Goal: Book appointment/travel/reservation

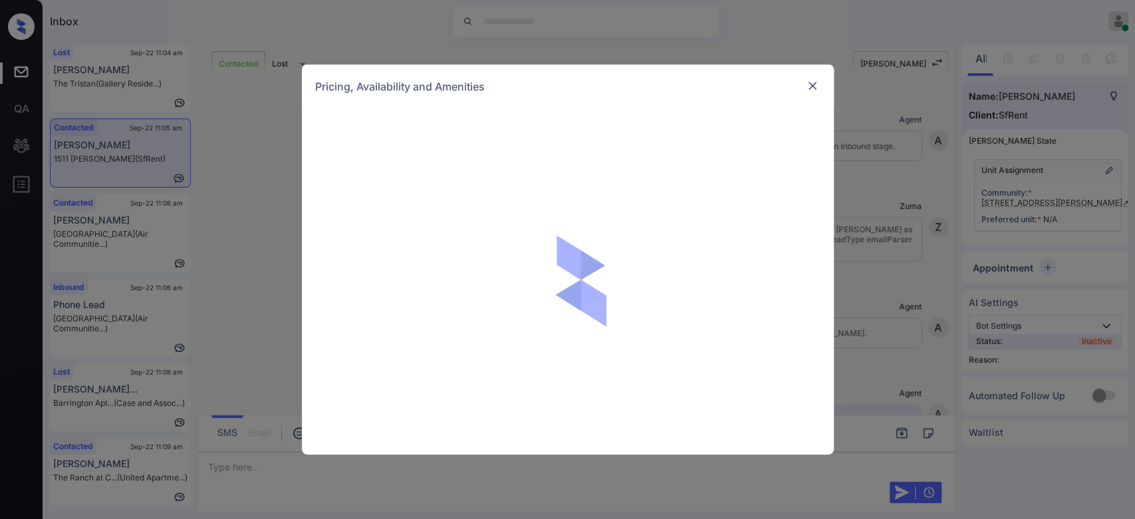
scroll to position [1122, 0]
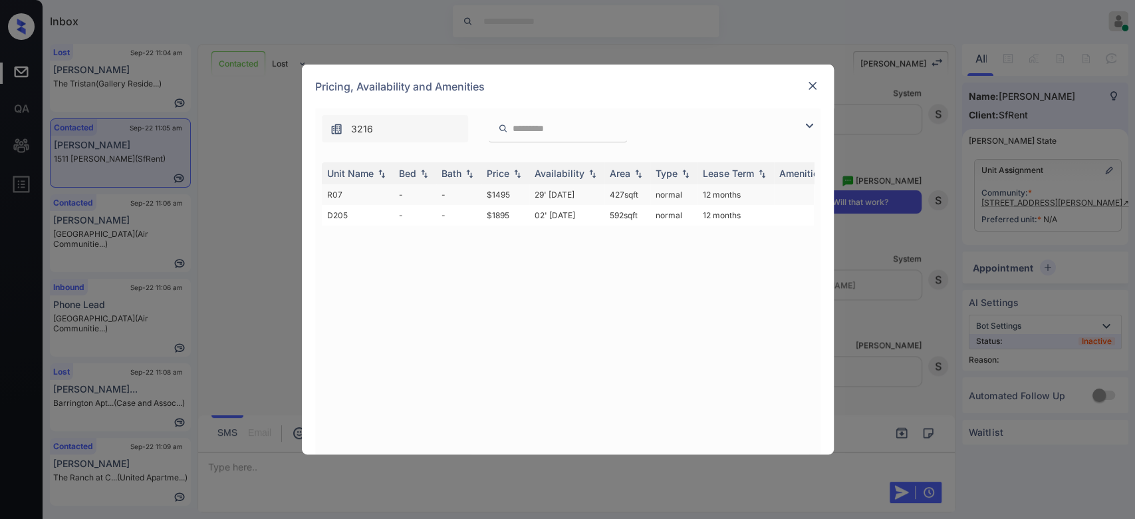
click at [503, 190] on td "$1495" at bounding box center [505, 194] width 48 height 21
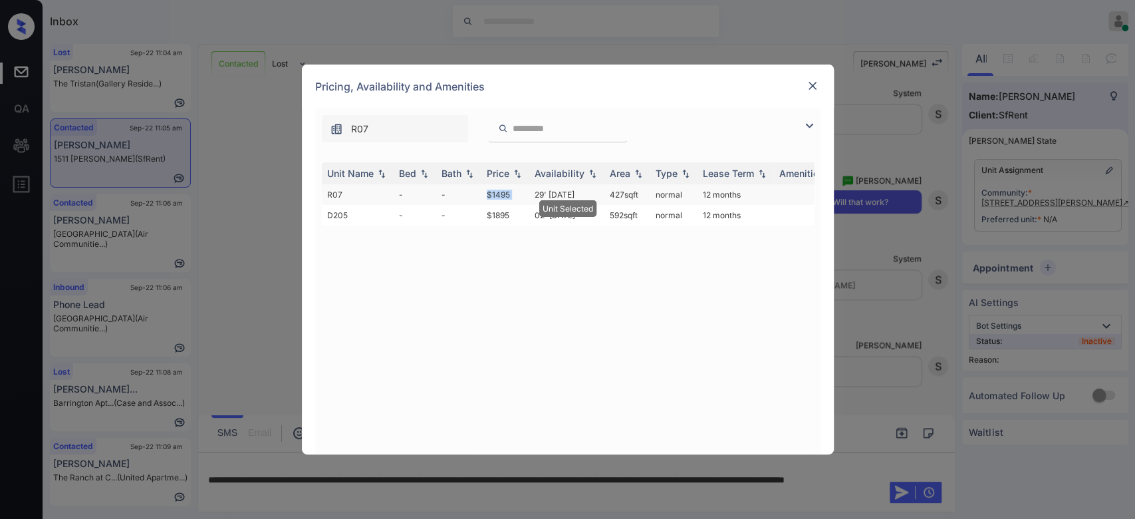
click at [503, 190] on td "$1495" at bounding box center [505, 194] width 48 height 21
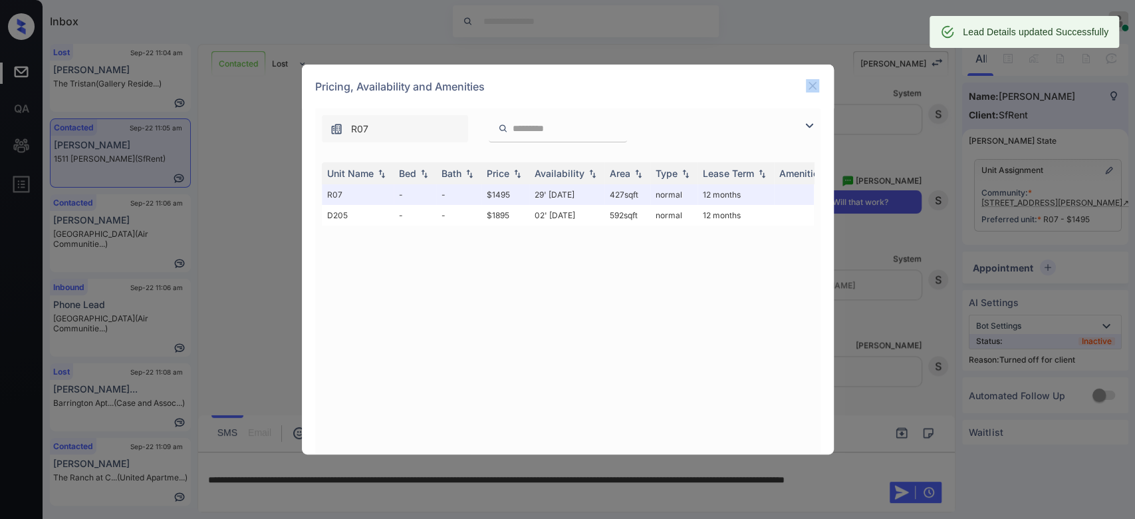
click at [814, 82] on div "Pricing, Availability and Amenities" at bounding box center [568, 86] width 532 height 44
click at [814, 82] on img at bounding box center [812, 85] width 13 height 13
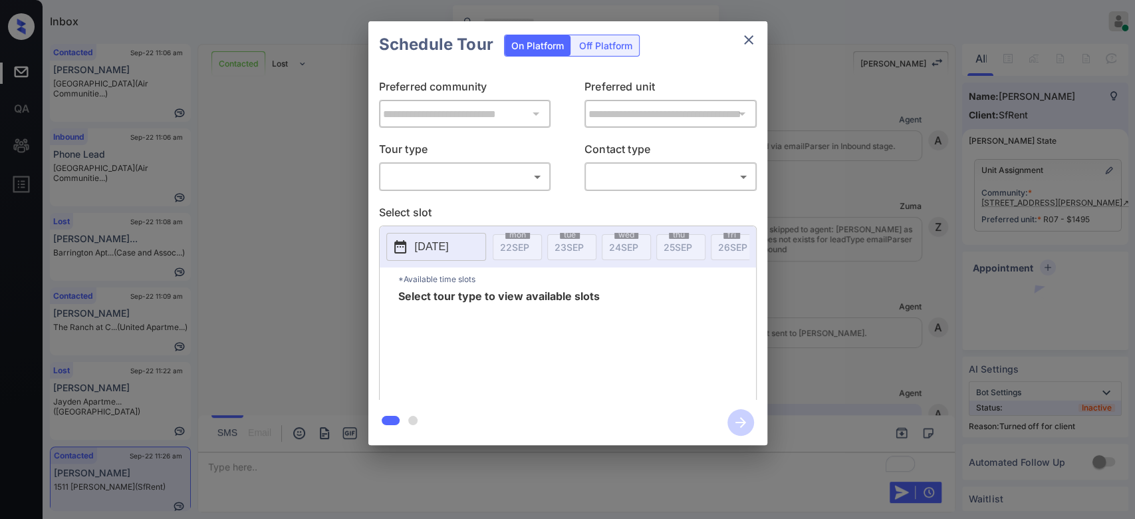
scroll to position [2574, 0]
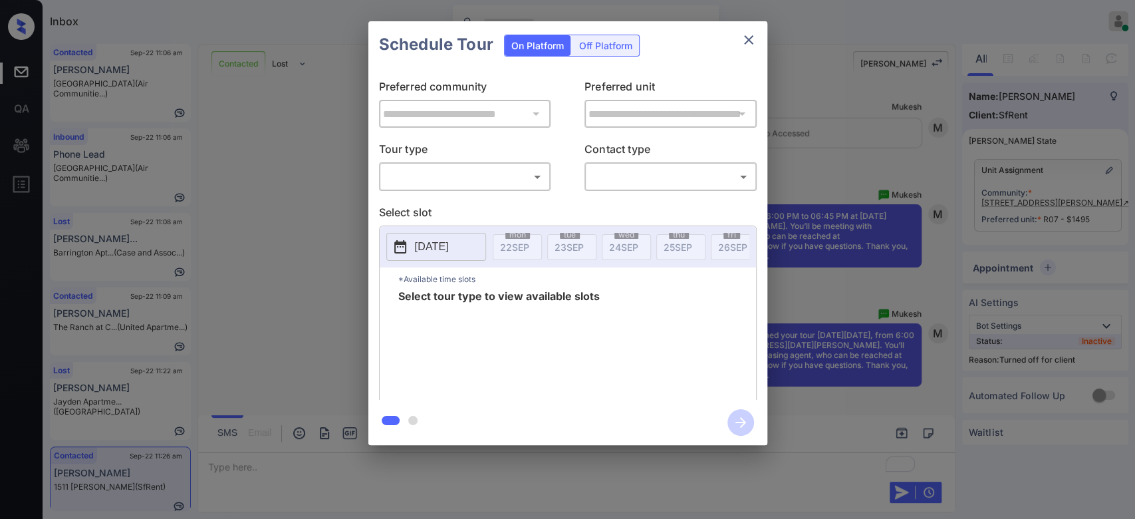
click at [605, 45] on div "Off Platform" at bounding box center [605, 45] width 66 height 21
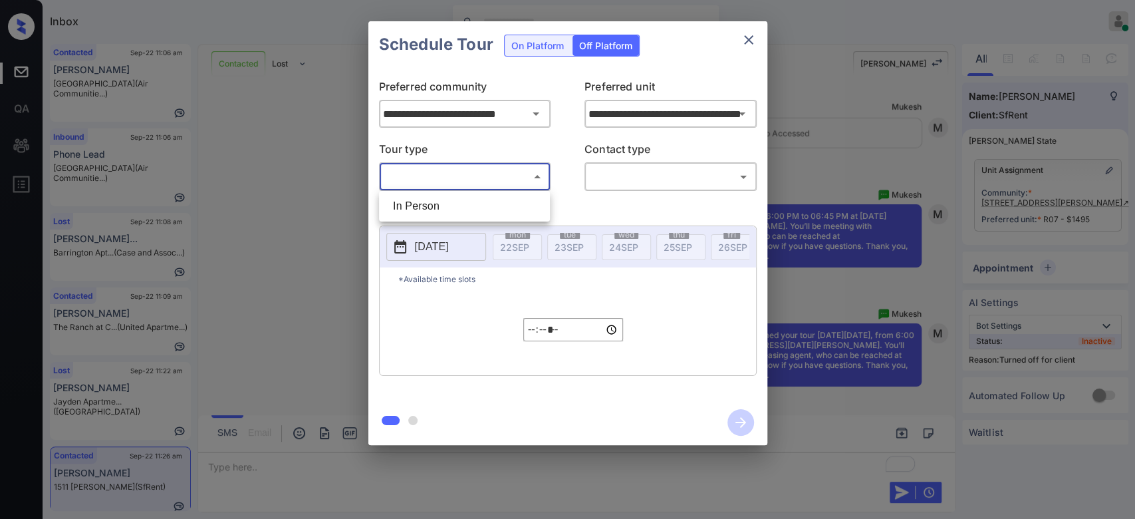
click at [504, 173] on body "Inbox Mukesh Online Set yourself offline Set yourself on break Profile Switch t…" at bounding box center [567, 259] width 1135 height 519
click at [444, 196] on li "In Person" at bounding box center [464, 206] width 164 height 24
type input "********"
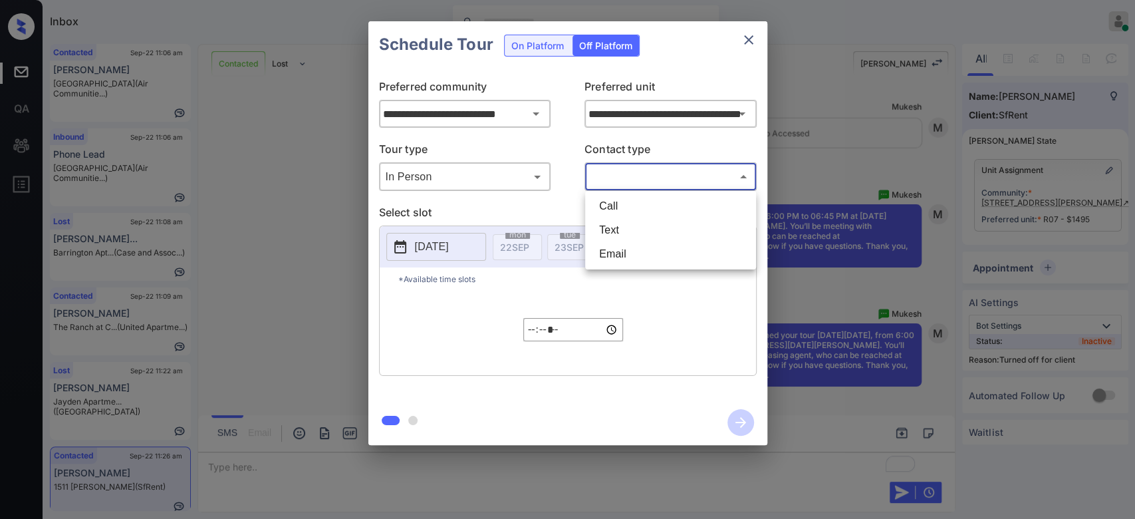
drag, startPoint x: 654, startPoint y: 177, endPoint x: 642, endPoint y: 227, distance: 51.9
click at [642, 227] on body "Inbox Mukesh Online Set yourself offline Set yourself on break Profile Switch t…" at bounding box center [567, 259] width 1135 height 519
click at [642, 227] on li "Text" at bounding box center [670, 230] width 164 height 24
type input "****"
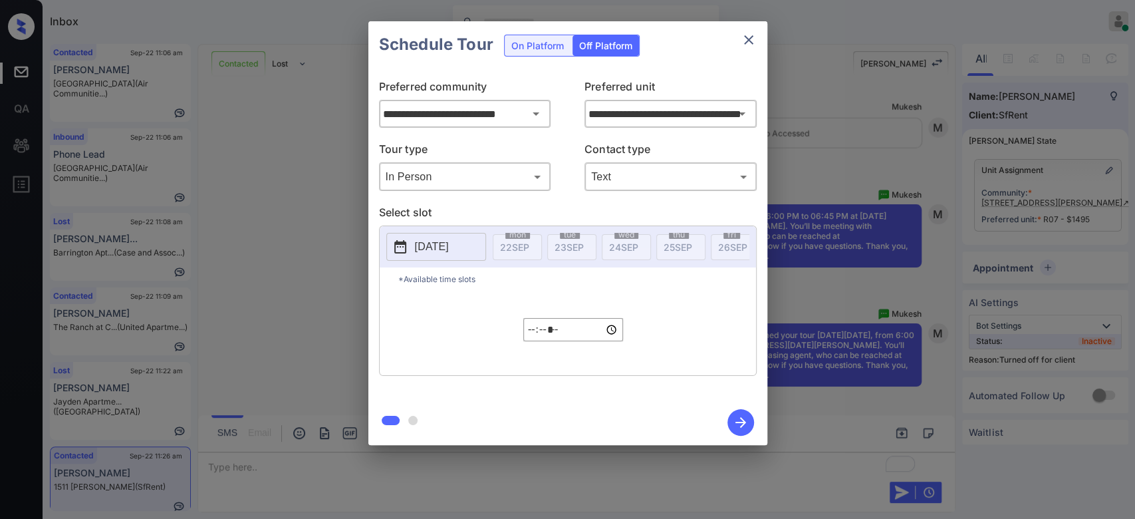
click at [449, 251] on p "2025-09-22" at bounding box center [432, 247] width 34 height 16
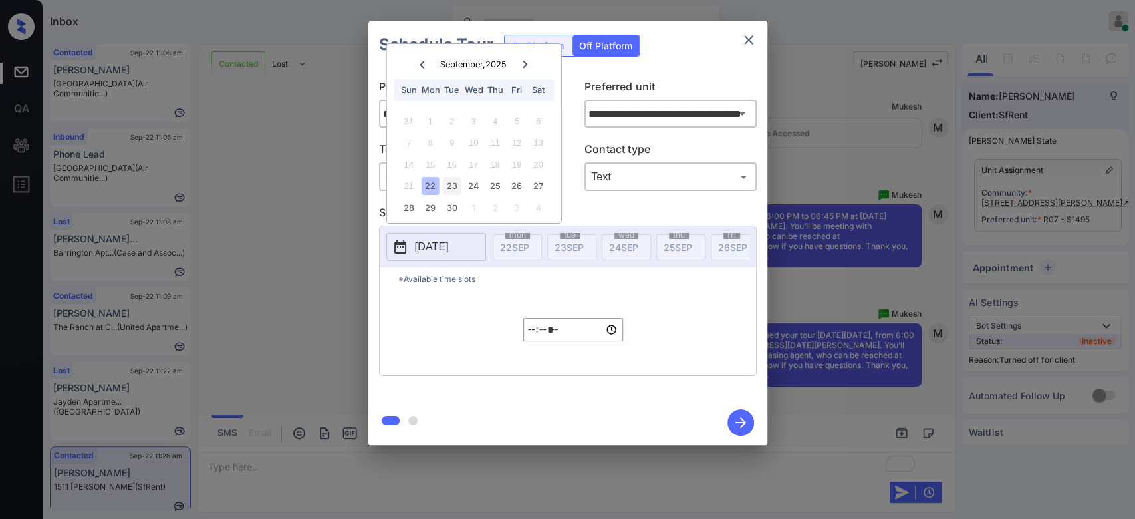
click at [452, 185] on div "23" at bounding box center [452, 186] width 18 height 18
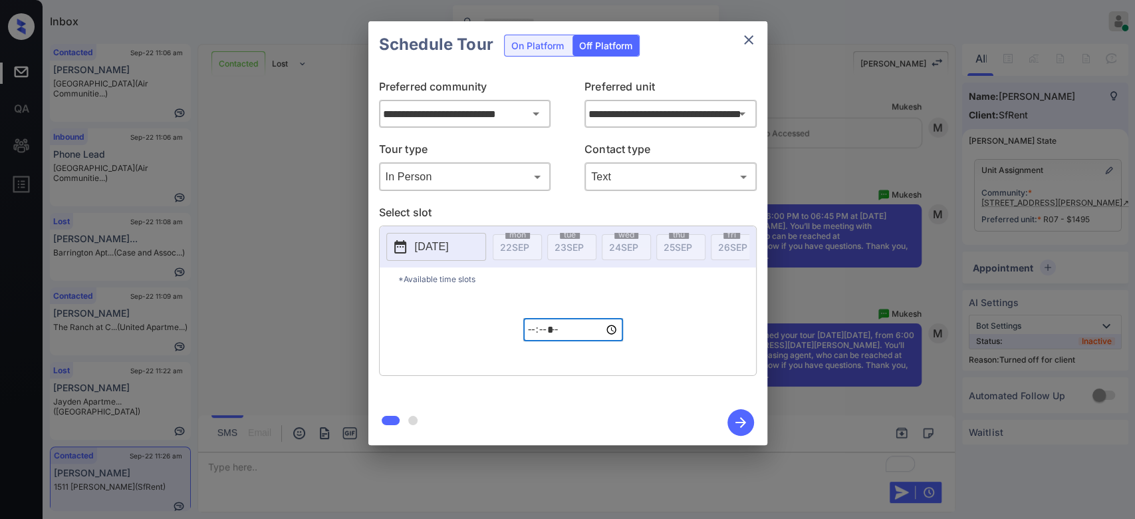
click at [533, 340] on input "*****" at bounding box center [573, 329] width 100 height 23
type input "*****"
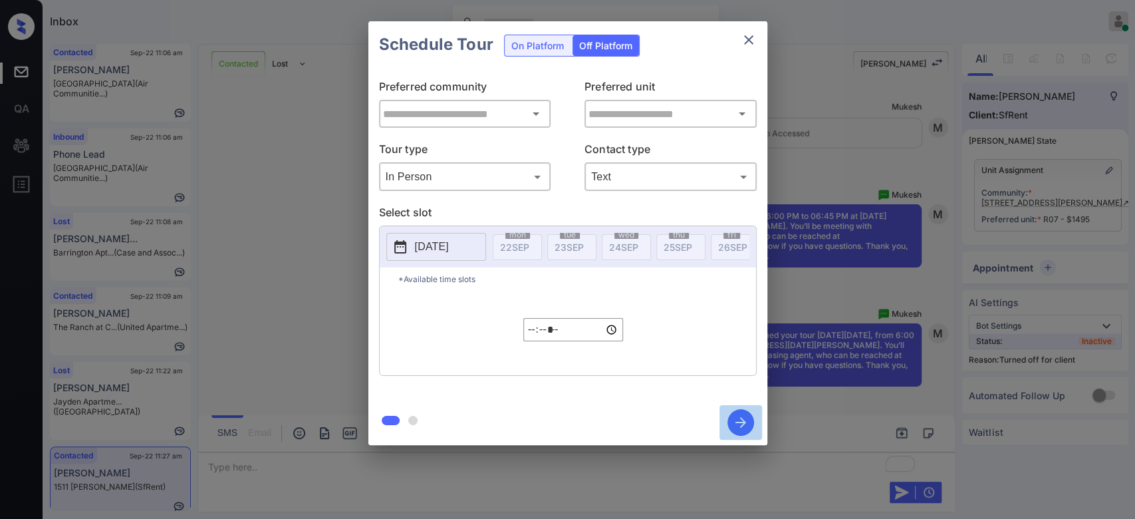
click at [730, 417] on icon "button" at bounding box center [740, 422] width 27 height 27
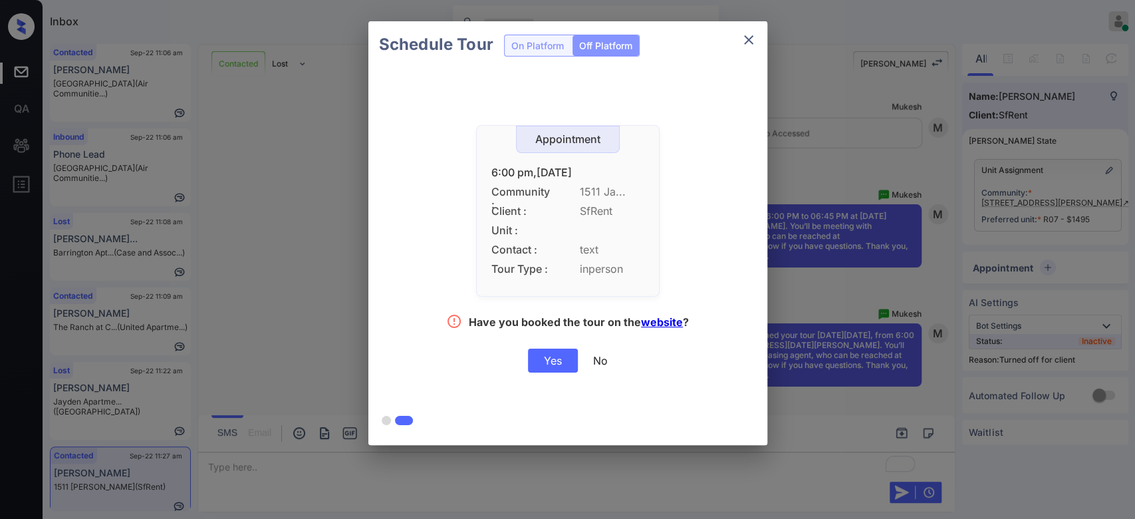
click at [568, 356] on div "Yes" at bounding box center [553, 360] width 50 height 24
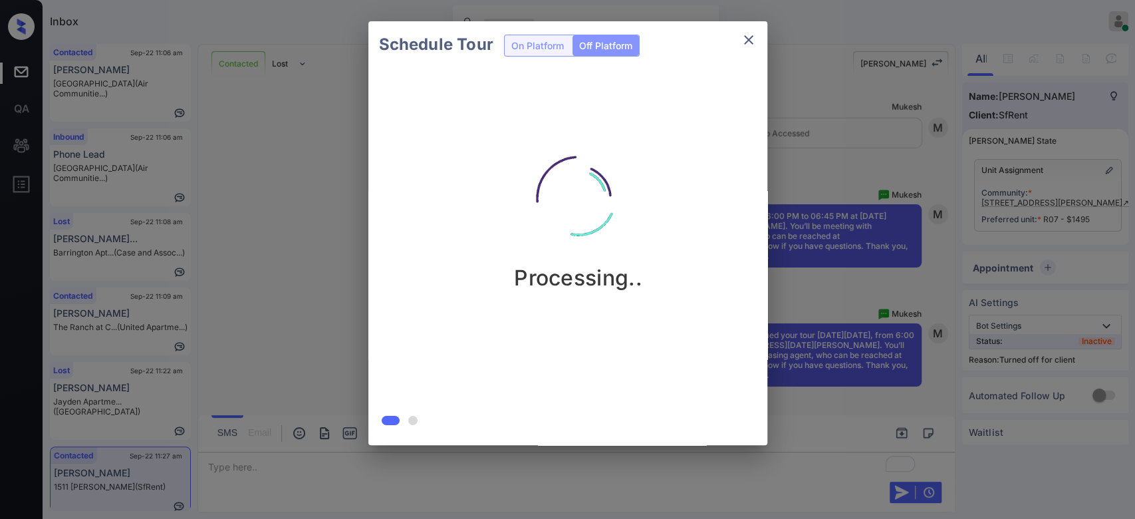
click at [860, 75] on div "Schedule Tour On Platform Off Platform Processing.." at bounding box center [567, 233] width 1135 height 466
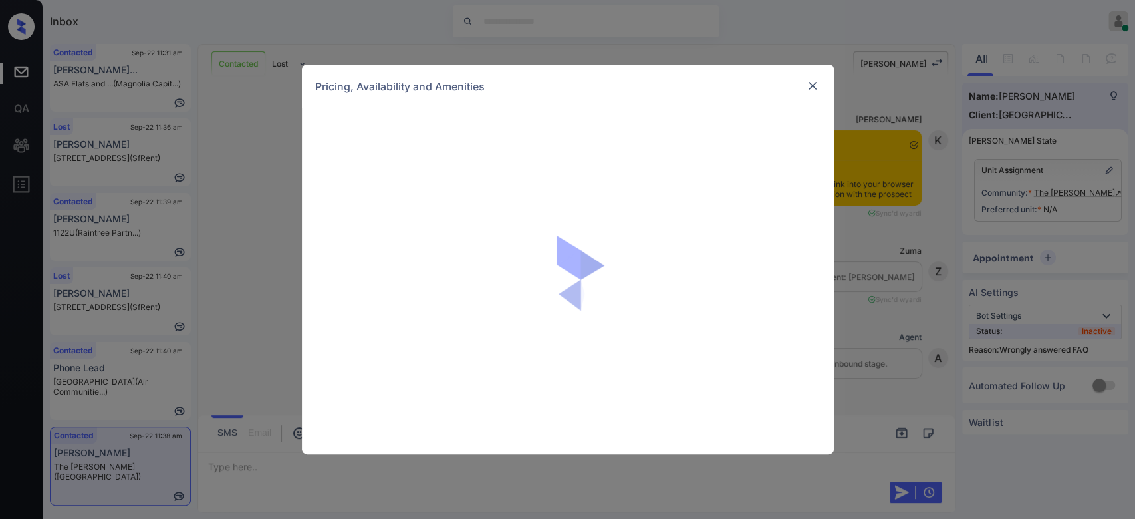
scroll to position [2368, 0]
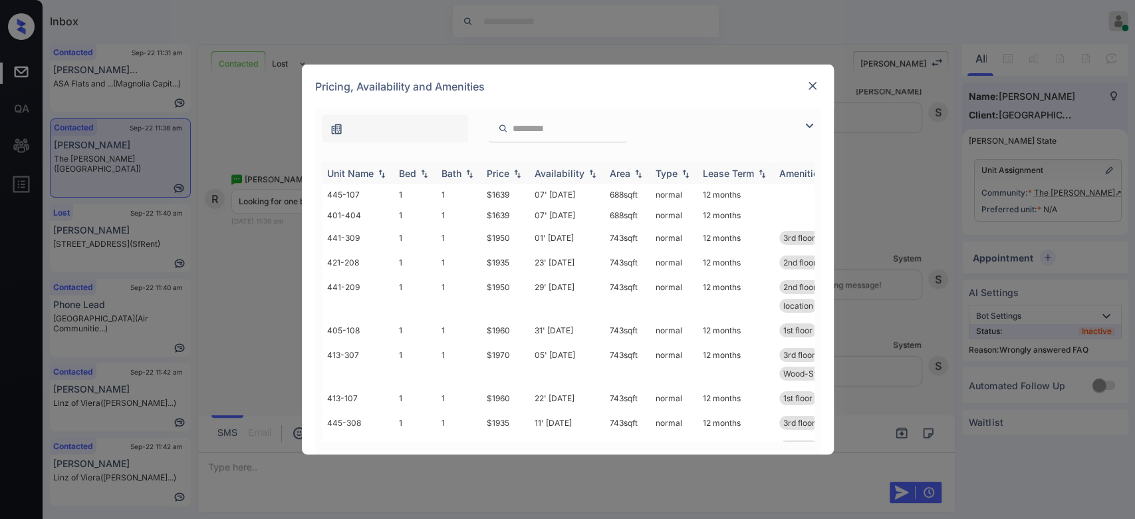
click at [509, 173] on div "Price" at bounding box center [498, 173] width 23 height 11
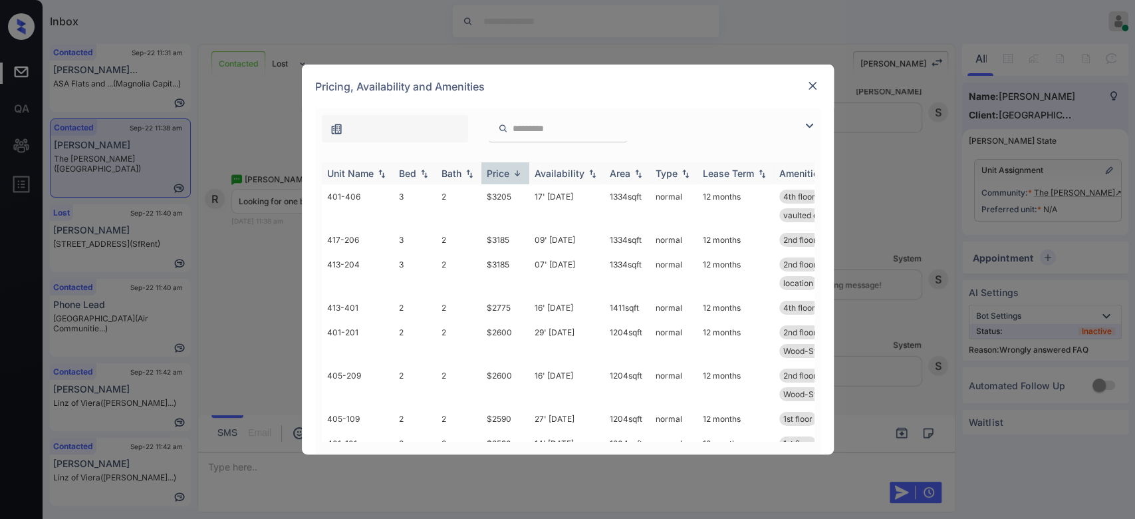
click at [509, 173] on div "Price" at bounding box center [498, 173] width 23 height 11
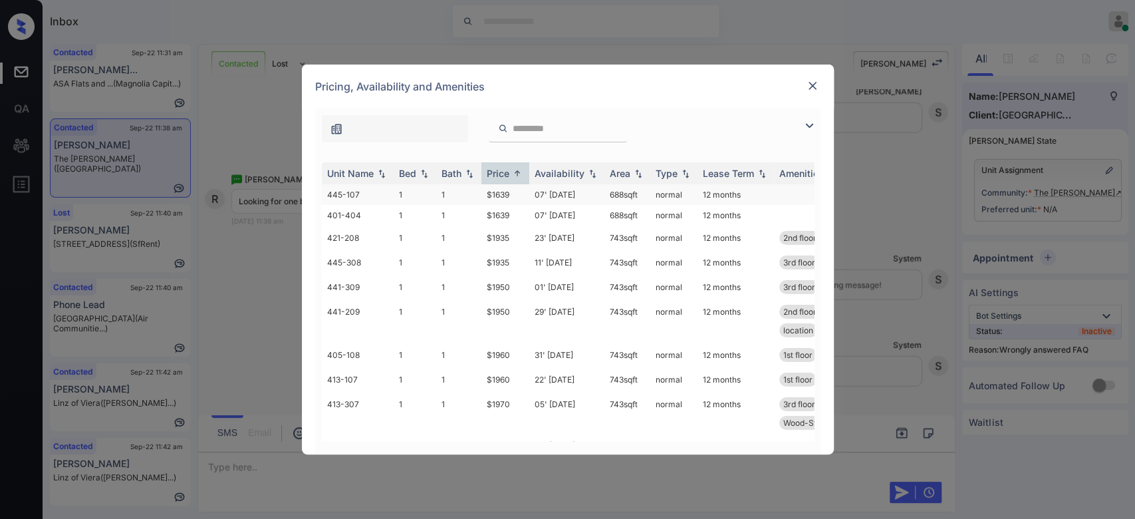
click at [501, 194] on td "$1639" at bounding box center [505, 194] width 48 height 21
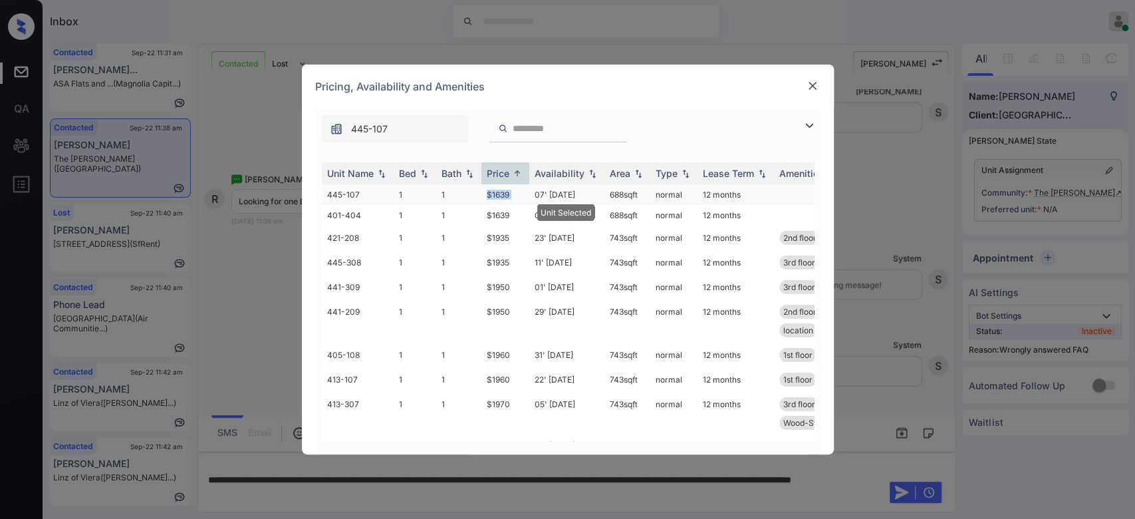
click at [501, 194] on td "$1639" at bounding box center [505, 194] width 48 height 21
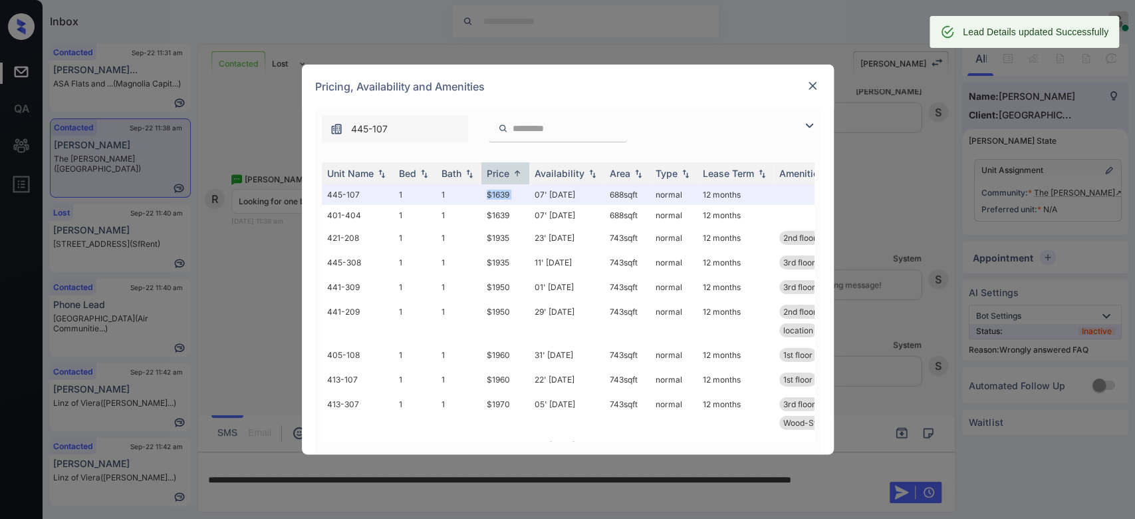
click at [808, 86] on img at bounding box center [812, 85] width 13 height 13
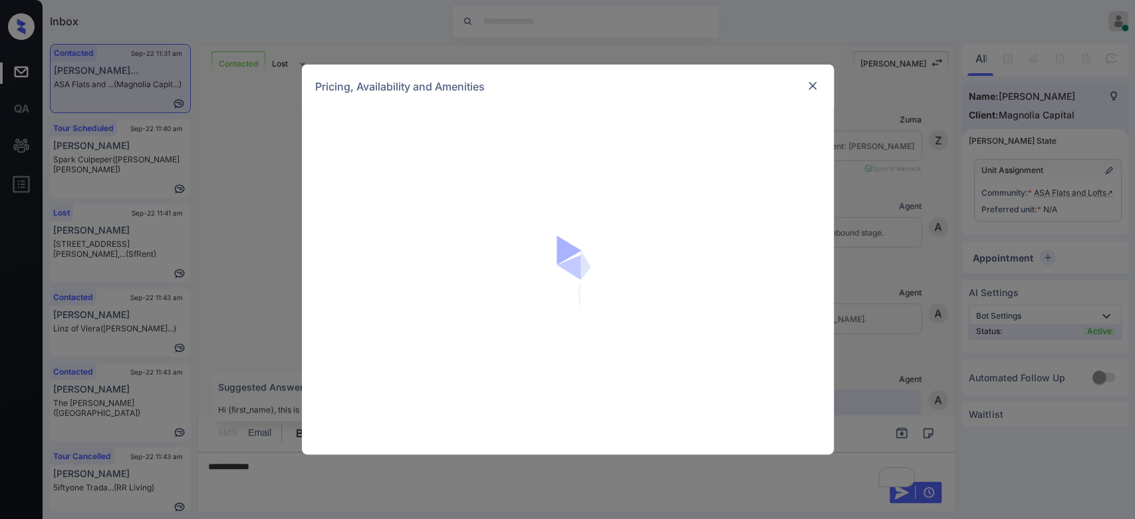
scroll to position [1879, 0]
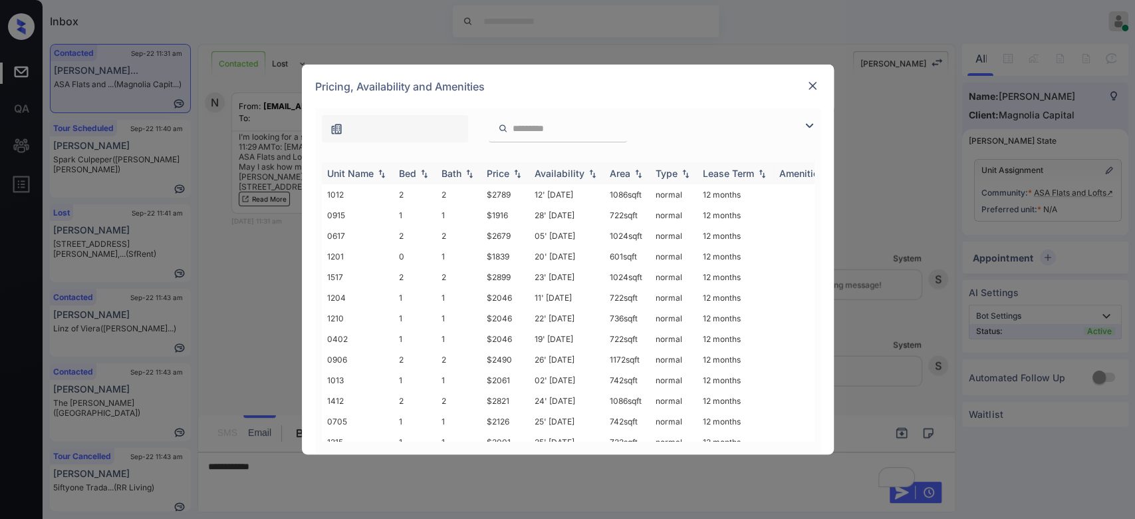
click at [516, 172] on img at bounding box center [517, 173] width 13 height 9
click at [516, 172] on img at bounding box center [517, 173] width 13 height 10
click at [486, 199] on td "$1696" at bounding box center [505, 194] width 48 height 21
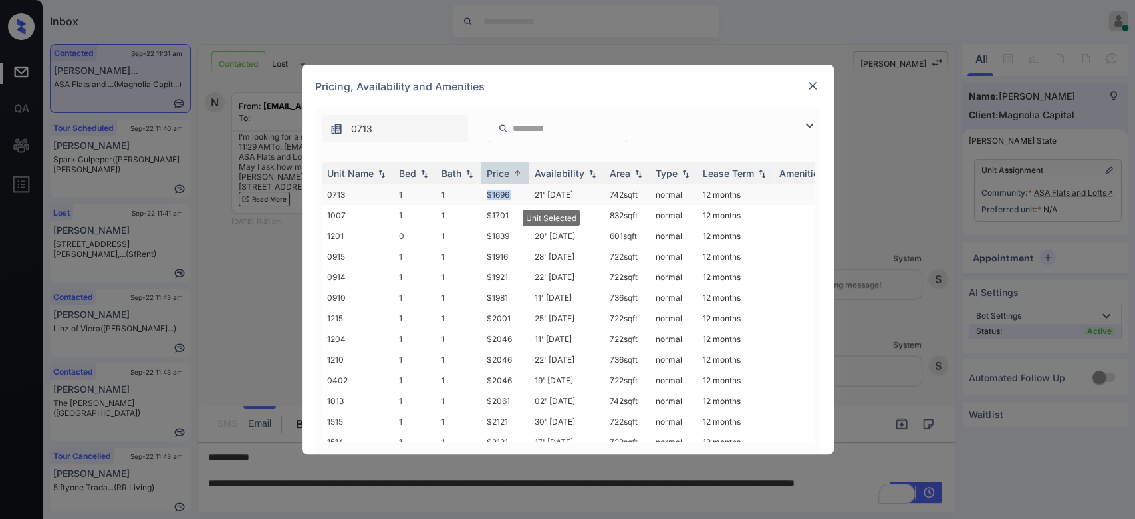
click at [486, 199] on td "$1696" at bounding box center [505, 194] width 48 height 21
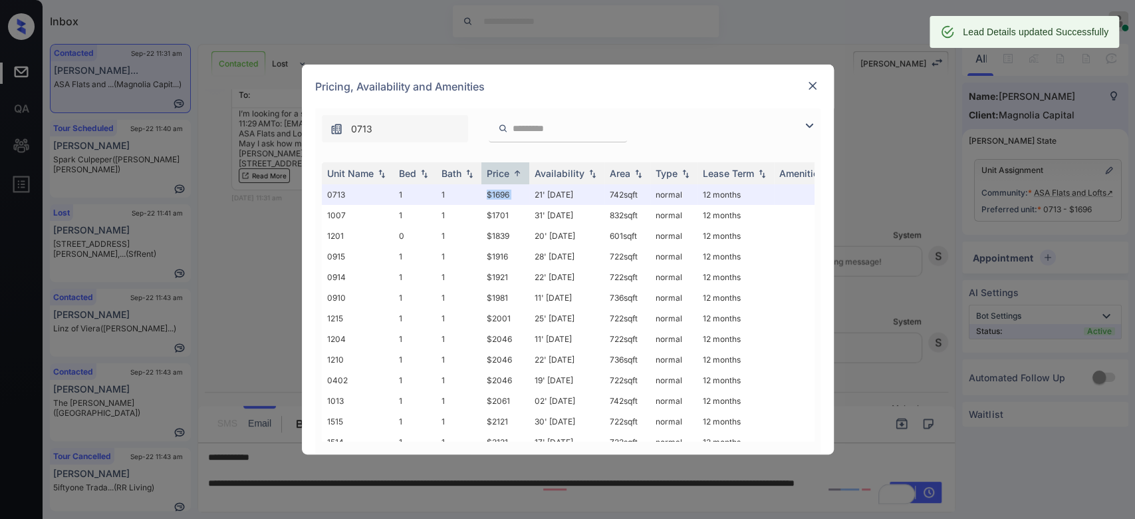
click at [806, 88] on img at bounding box center [812, 85] width 13 height 13
